Goal: Task Accomplishment & Management: Manage account settings

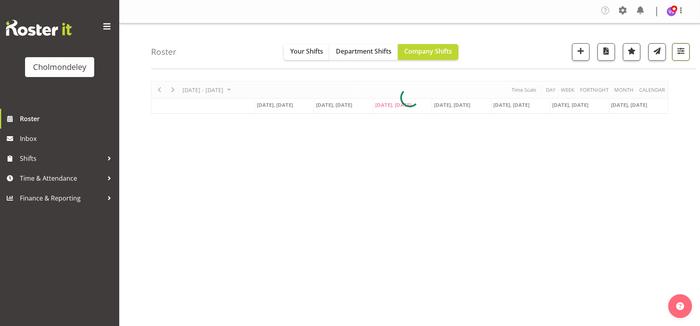
click at [684, 53] on span "button" at bounding box center [681, 51] width 10 height 10
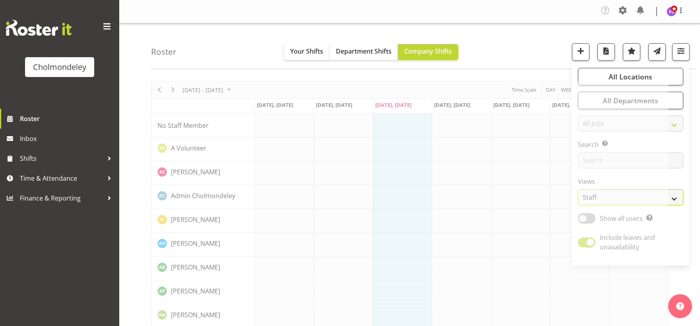
click at [670, 197] on select "Staff Role Shift - Horizontal Shift - Vertical Staff - Location" at bounding box center [630, 198] width 105 height 16
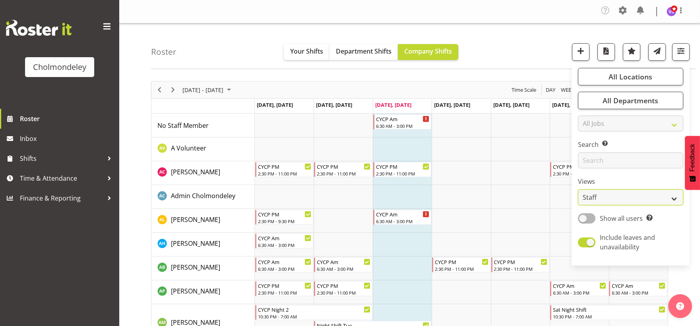
select select "shift"
click at [578, 190] on select "Staff Role Shift - Horizontal Shift - Vertical Staff - Location" at bounding box center [630, 198] width 105 height 16
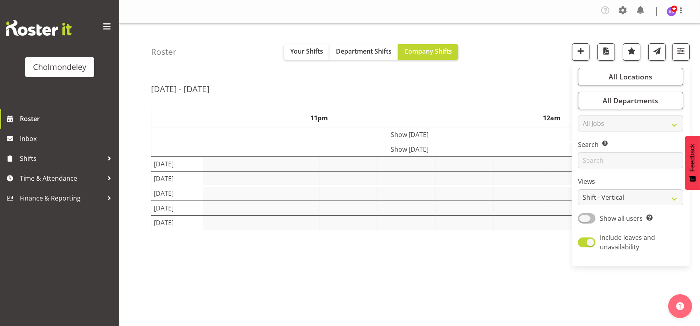
click at [592, 220] on span at bounding box center [586, 218] width 17 height 10
click at [583, 220] on input "Show all users Show only rostered employees" at bounding box center [580, 218] width 5 height 5
checkbox input "true"
click at [517, 93] on div "[DATE] - [DATE]" at bounding box center [409, 90] width 517 height 18
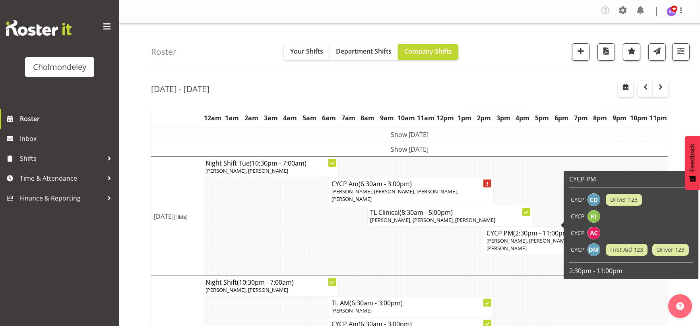
click at [351, 239] on td at bounding box center [350, 241] width 5 height 28
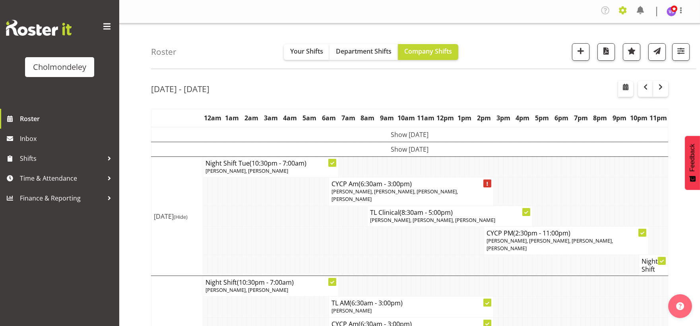
click at [621, 11] on span at bounding box center [622, 10] width 13 height 13
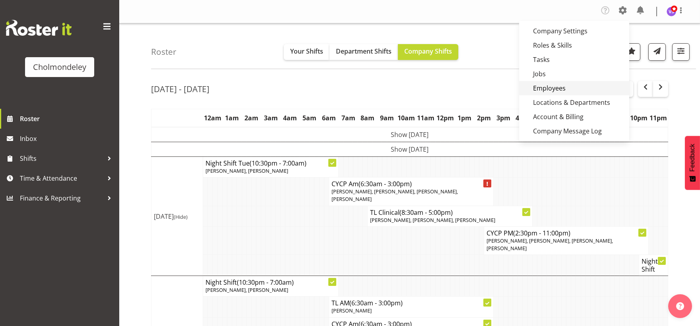
click at [548, 88] on link "Employees" at bounding box center [574, 88] width 110 height 14
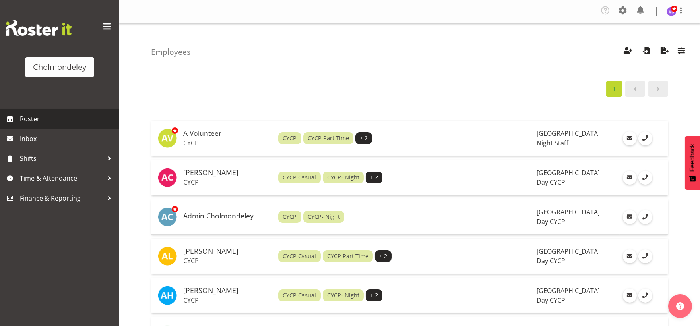
click at [44, 118] on span "Roster" at bounding box center [67, 119] width 95 height 12
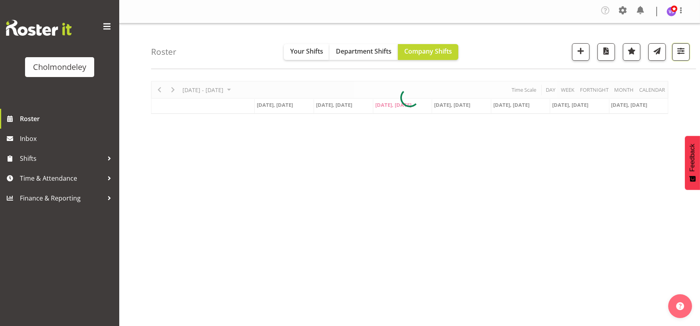
click at [683, 52] on span "button" at bounding box center [681, 51] width 10 height 10
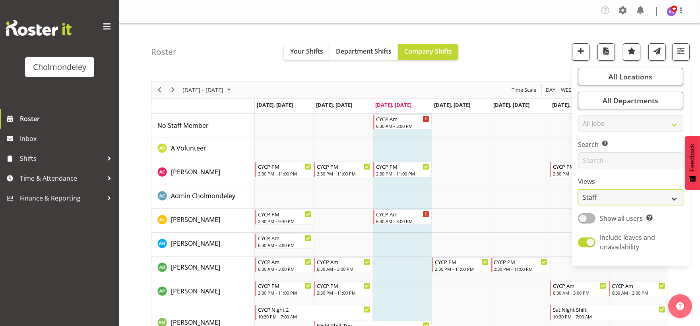
click at [670, 196] on select "Staff Role Shift - Horizontal Shift - Vertical Staff - Location" at bounding box center [630, 198] width 105 height 16
select select "shift"
click at [578, 190] on select "Staff Role Shift - Horizontal Shift - Vertical Staff - Location" at bounding box center [630, 198] width 105 height 16
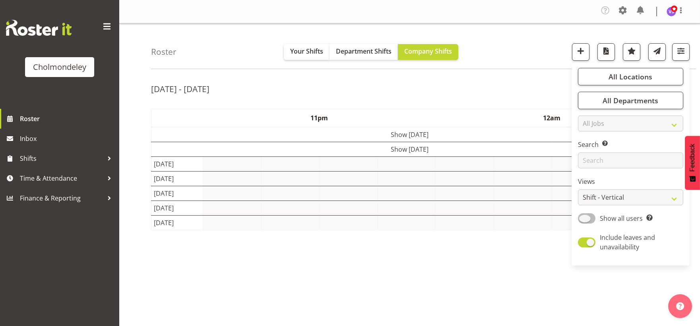
click at [590, 221] on span at bounding box center [586, 218] width 17 height 10
click at [583, 221] on input "Show all users Show only rostered employees" at bounding box center [580, 218] width 5 height 5
checkbox input "true"
click at [505, 85] on div "[DATE] - [DATE]" at bounding box center [409, 90] width 517 height 18
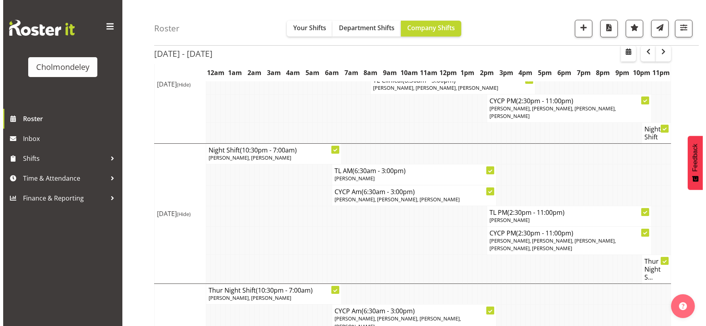
scroll to position [347, 0]
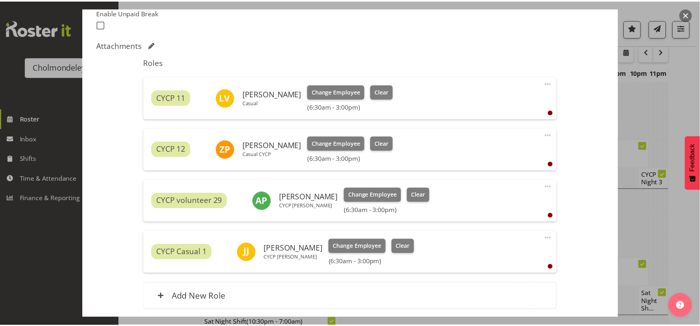
scroll to position [283, 0]
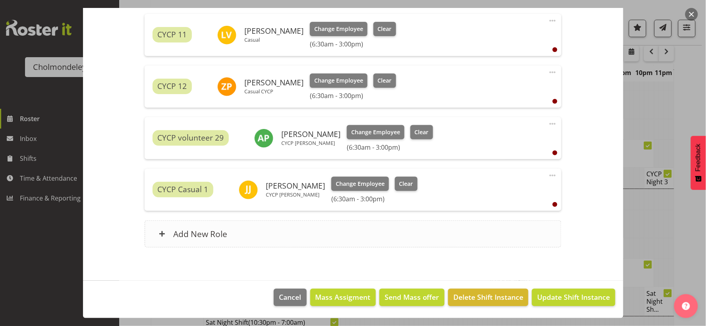
click at [203, 234] on h6 "Add New Role" at bounding box center [200, 234] width 54 height 10
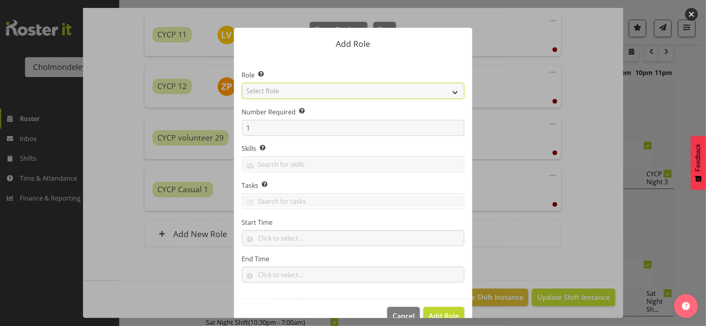
click at [453, 90] on select "Select Role Awhi Team CYCP CYCP Casual CYCP Part Time CYCP volunteer CYCP- Nigh…" at bounding box center [353, 91] width 223 height 16
select select "206"
click at [242, 83] on select "Select Role Awhi Team CYCP CYCP Casual CYCP Part Time CYCP volunteer CYCP- Nigh…" at bounding box center [353, 91] width 223 height 16
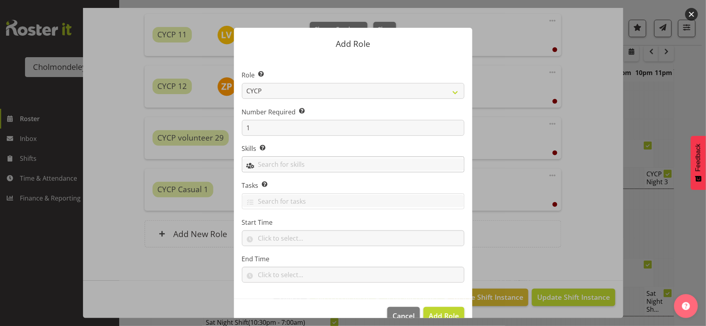
click at [347, 166] on input "text" at bounding box center [353, 165] width 222 height 12
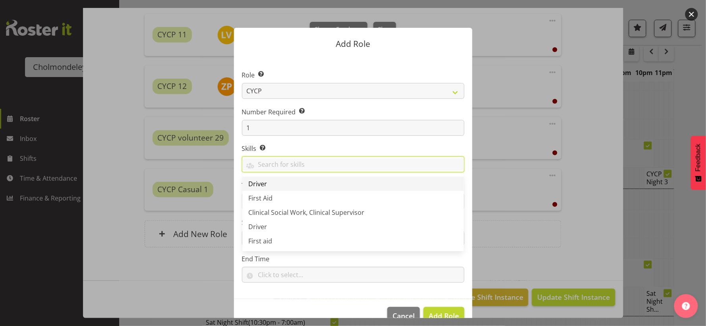
click at [291, 180] on link "Driver" at bounding box center [353, 184] width 222 height 14
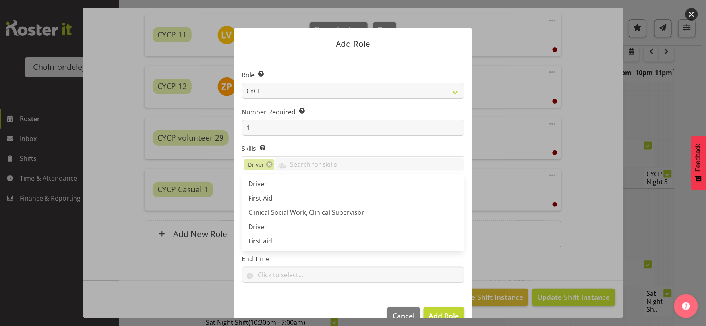
click at [431, 319] on div at bounding box center [353, 163] width 706 height 326
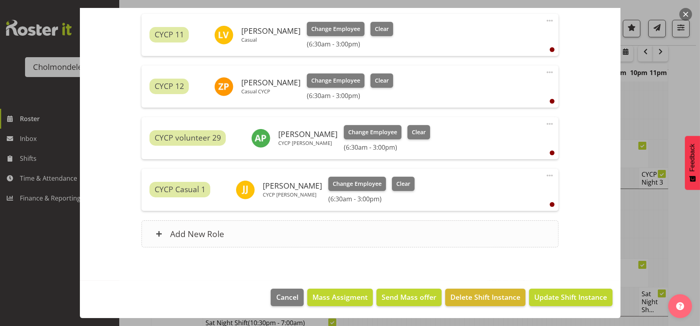
click at [211, 232] on h6 "Add New Role" at bounding box center [197, 234] width 54 height 10
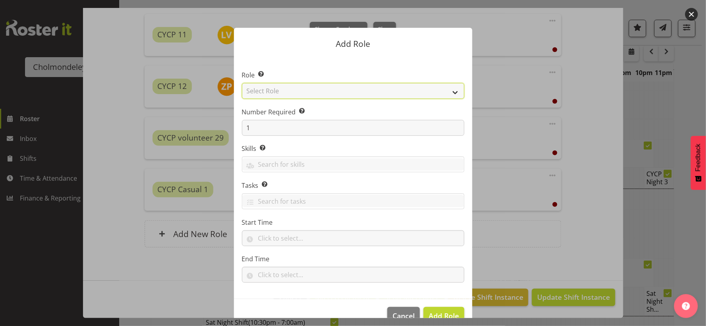
click at [450, 92] on select "Select Role Awhi Team CYCP CYCP Casual CYCP Part Time CYCP volunteer CYCP- Nigh…" at bounding box center [353, 91] width 223 height 16
select select "206"
click at [242, 83] on select "Select Role Awhi Team CYCP CYCP Casual CYCP Part Time CYCP volunteer CYCP- Nigh…" at bounding box center [353, 91] width 223 height 16
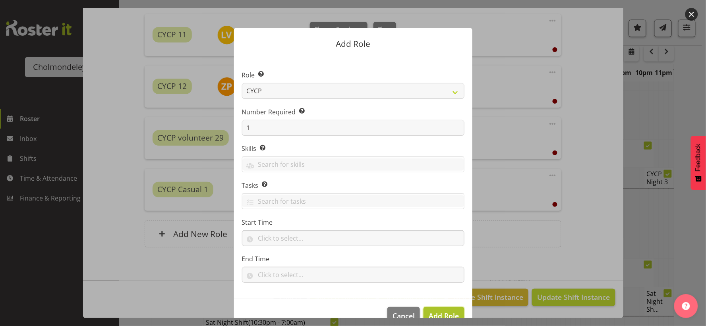
click at [440, 311] on span "Add Role" at bounding box center [444, 316] width 30 height 10
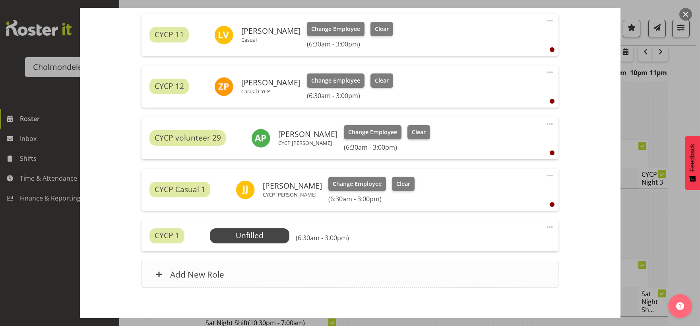
scroll to position [324, 0]
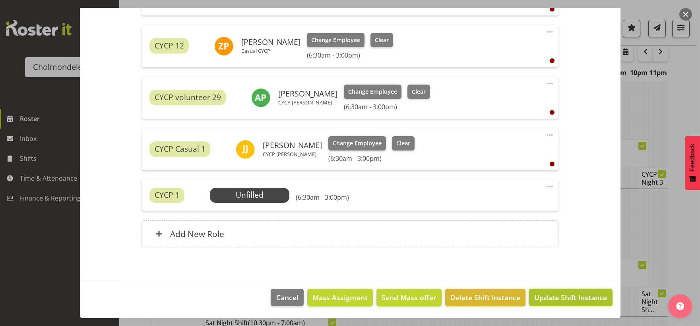
click at [593, 296] on span "Update Shift Instance" at bounding box center [570, 297] width 73 height 10
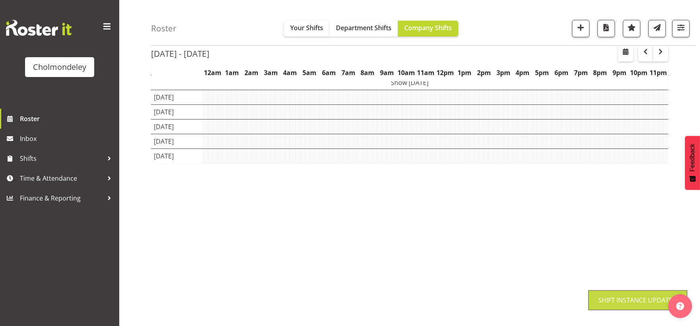
scroll to position [67, 0]
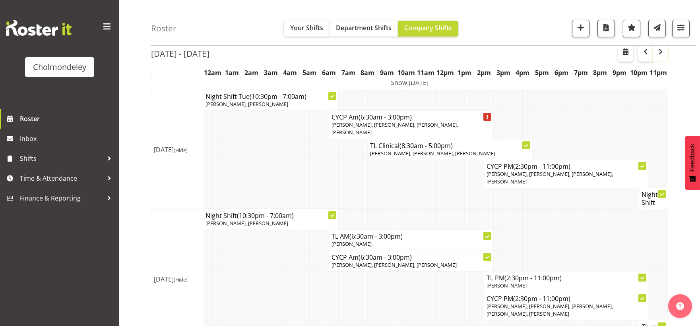
click at [661, 54] on span "button" at bounding box center [661, 52] width 10 height 10
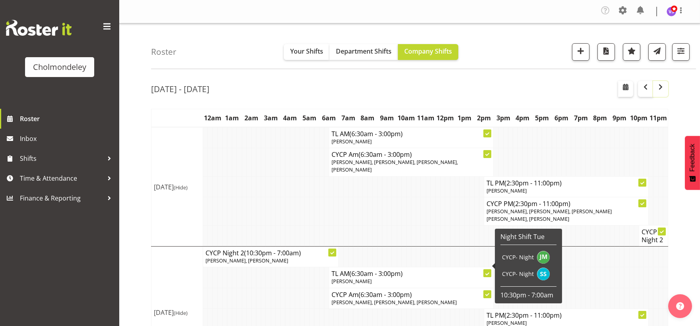
scroll to position [176, 0]
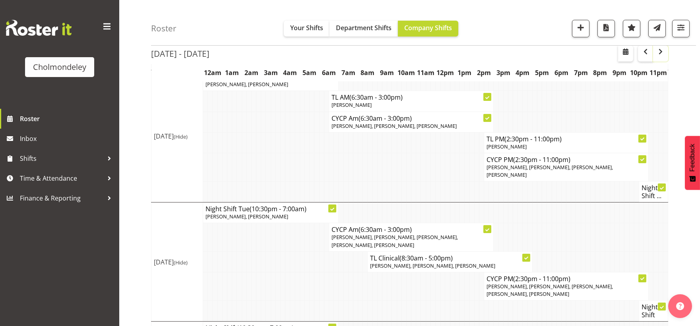
click at [664, 55] on span "button" at bounding box center [661, 52] width 10 height 10
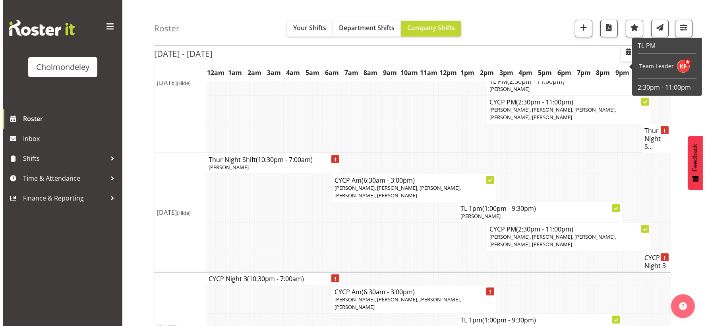
scroll to position [546, 0]
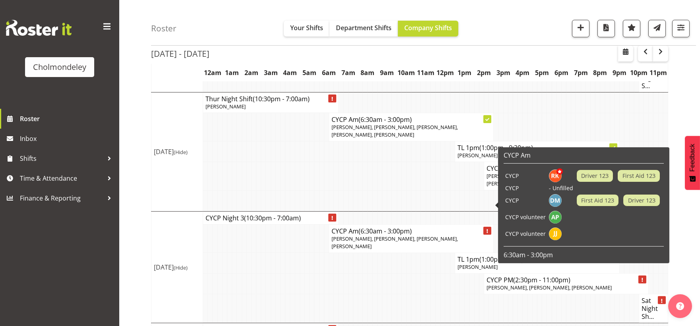
click at [391, 235] on span "Ruby Kerr, Dion McCormick, Amelie Paroll, Jonatan Jachowitz" at bounding box center [394, 242] width 126 height 15
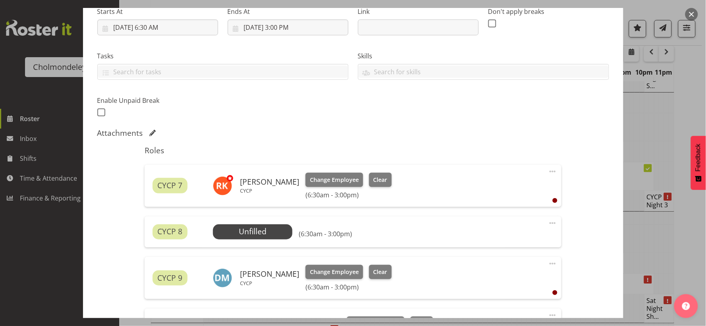
scroll to position [309, 0]
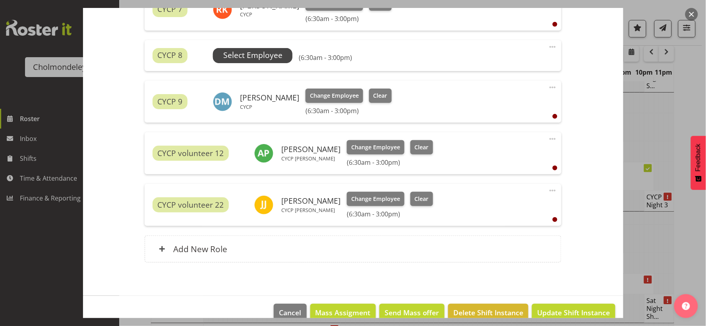
click at [265, 54] on span "Select Employee" at bounding box center [252, 56] width 59 height 12
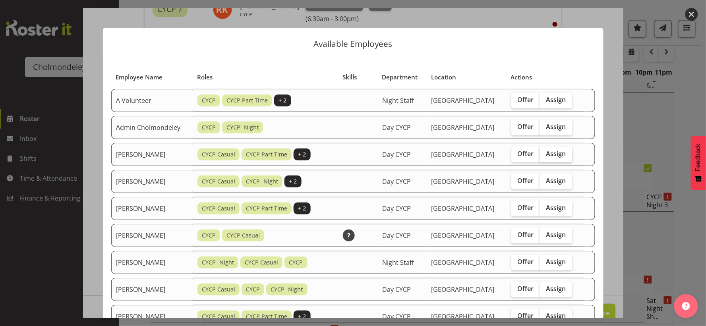
click at [561, 154] on span "Assign" at bounding box center [556, 154] width 20 height 8
click at [545, 154] on input "Assign" at bounding box center [542, 153] width 5 height 5
checkbox input "true"
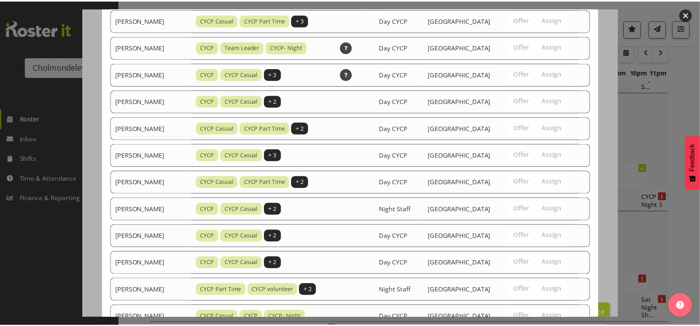
scroll to position [585, 0]
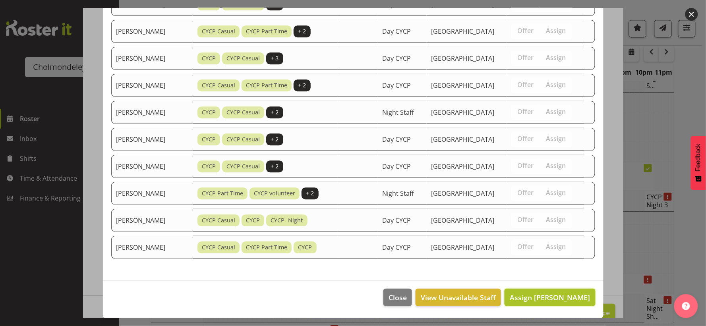
click at [546, 295] on span "Assign Alexandra Landolt" at bounding box center [550, 298] width 80 height 10
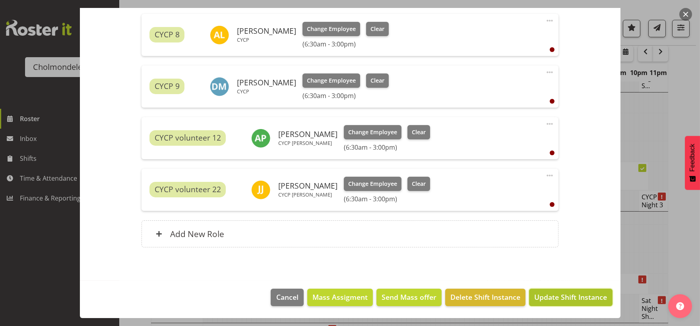
click at [550, 295] on span "Update Shift Instance" at bounding box center [570, 297] width 73 height 10
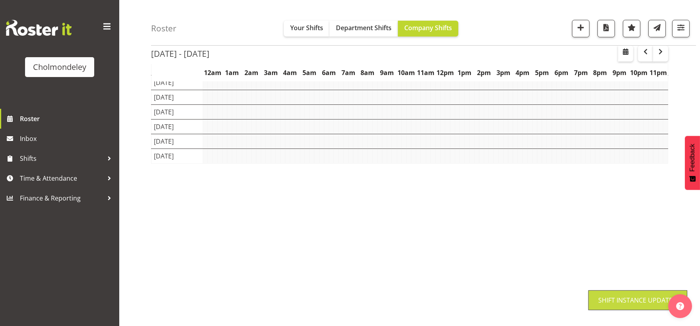
scroll to position [67, 0]
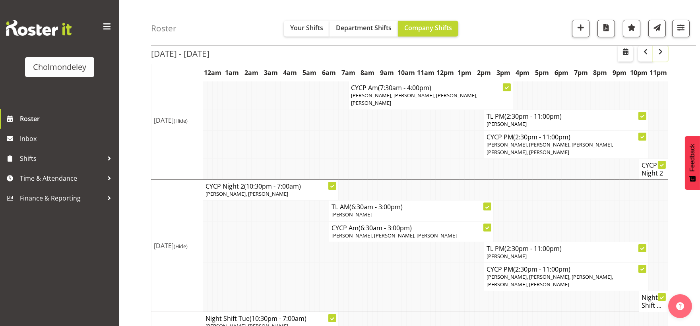
click at [664, 52] on span "button" at bounding box center [661, 52] width 10 height 10
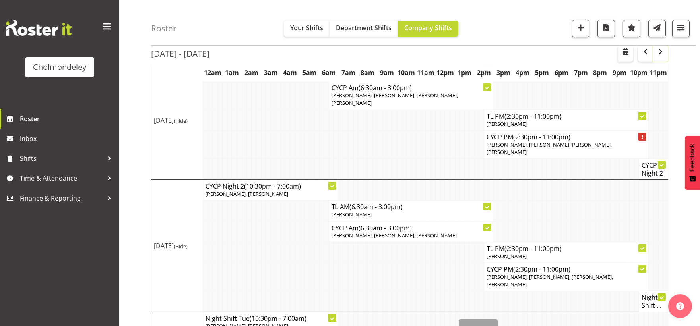
scroll to position [244, 0]
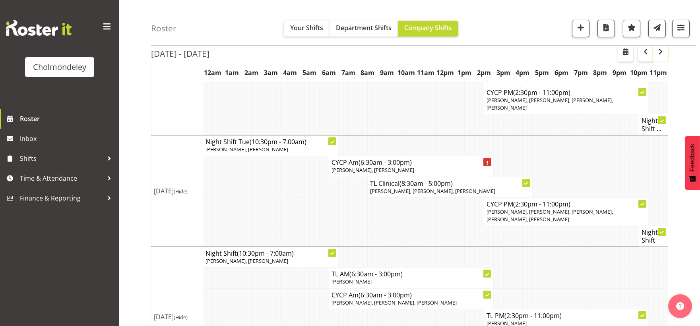
click at [662, 54] on span "button" at bounding box center [661, 52] width 10 height 10
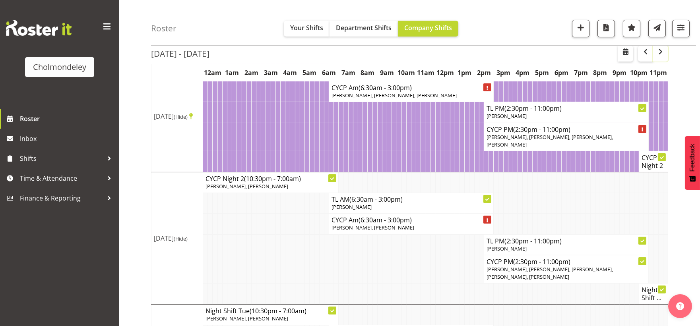
scroll to position [244, 0]
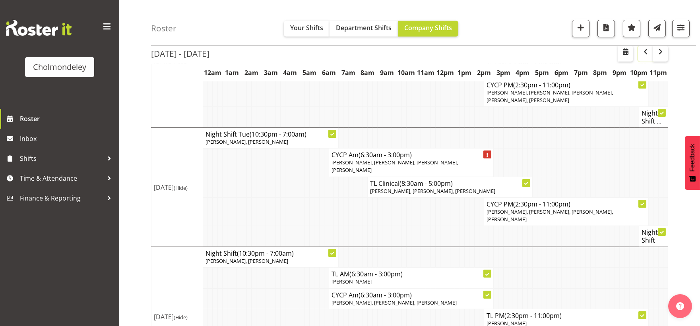
click at [646, 54] on span "button" at bounding box center [646, 52] width 10 height 10
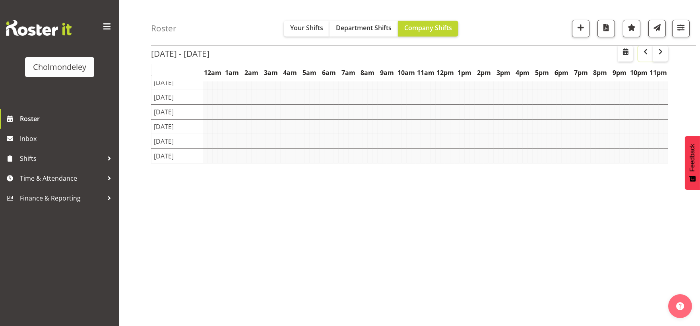
scroll to position [67, 0]
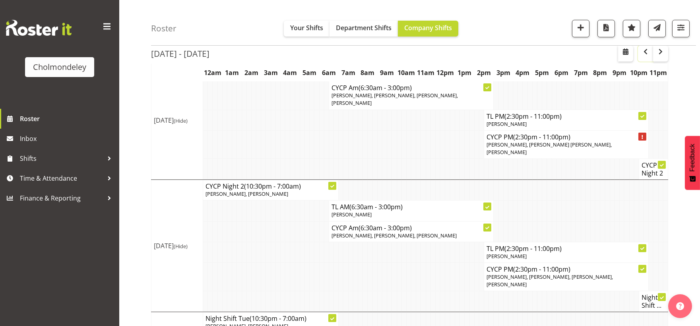
scroll to position [244, 0]
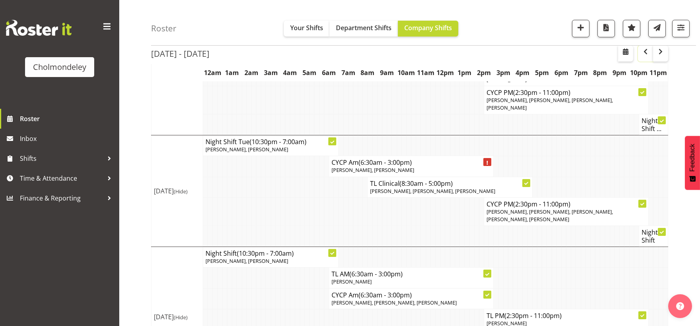
click at [646, 57] on span "button" at bounding box center [645, 53] width 2 height 12
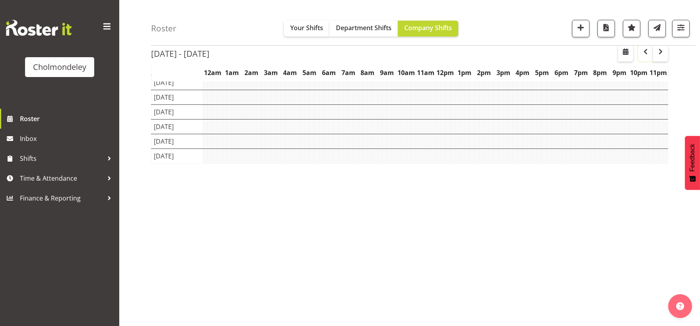
scroll to position [67, 0]
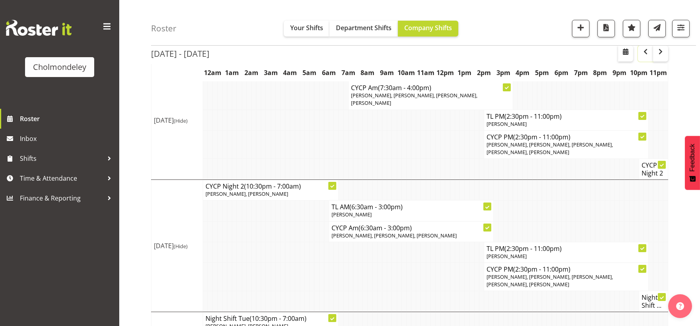
scroll to position [244, 0]
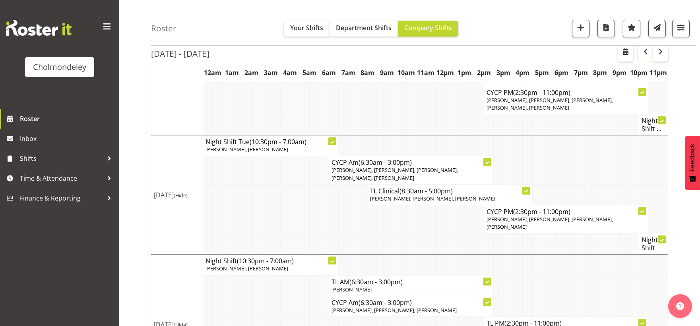
click at [644, 55] on span "button" at bounding box center [646, 52] width 10 height 10
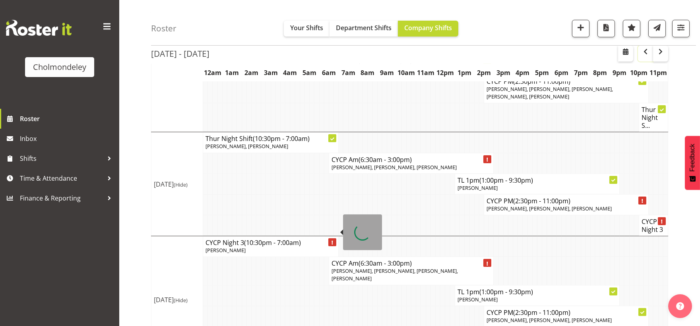
scroll to position [548, 0]
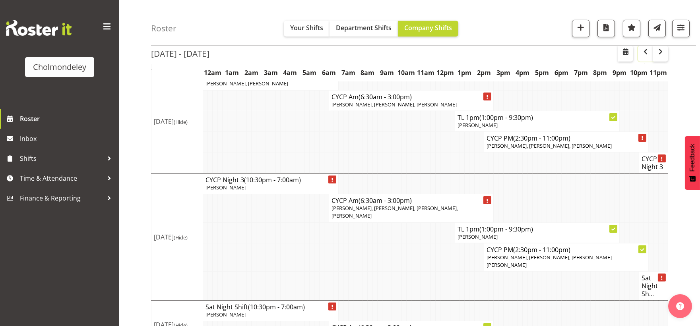
click at [645, 54] on span "button" at bounding box center [646, 52] width 10 height 10
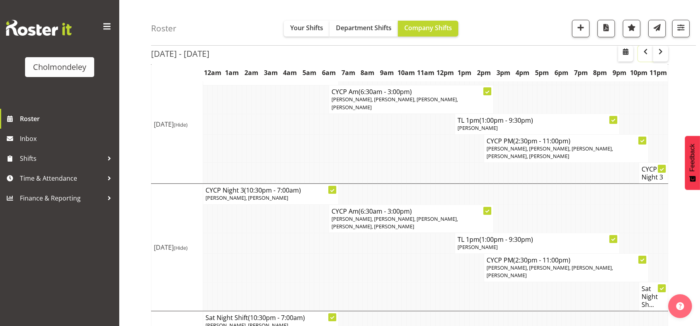
scroll to position [347, 0]
